Goal: Navigation & Orientation: Find specific page/section

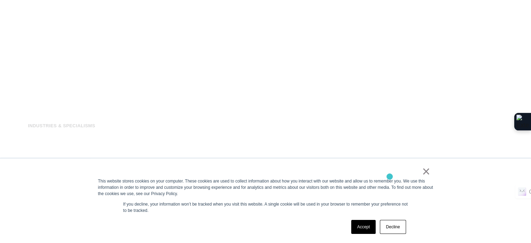
scroll to position [524, 0]
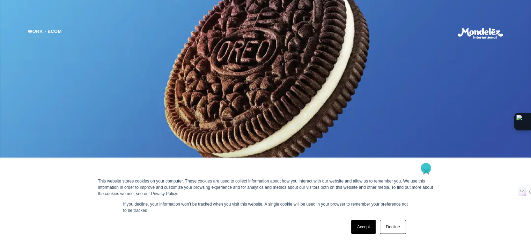
click at [426, 168] on link "×" at bounding box center [426, 171] width 8 height 6
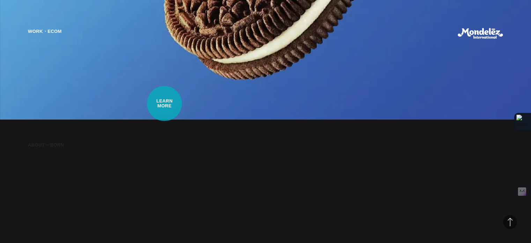
scroll to position [0, 0]
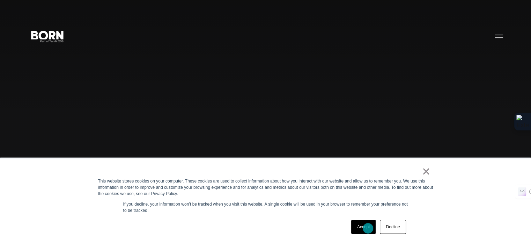
click at [368, 228] on link "Accept" at bounding box center [363, 227] width 25 height 14
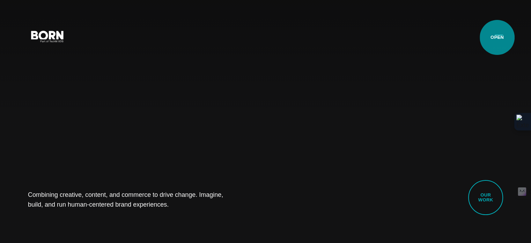
click at [497, 37] on button "Primary Menu" at bounding box center [499, 36] width 17 height 15
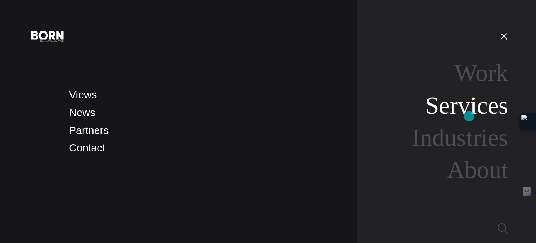
click at [469, 116] on link "Services" at bounding box center [467, 105] width 83 height 27
